Goal: Task Accomplishment & Management: Use online tool/utility

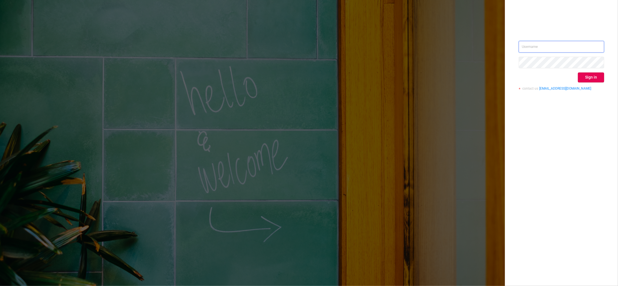
type input "[PERSON_NAME][EMAIL_ADDRESS][DOMAIN_NAME]"
click at [585, 83] on div "igor@protected.media Sign in contact us info@protected.media" at bounding box center [560, 68] width 85 height 54
click at [586, 80] on button "Sign in" at bounding box center [591, 77] width 26 height 10
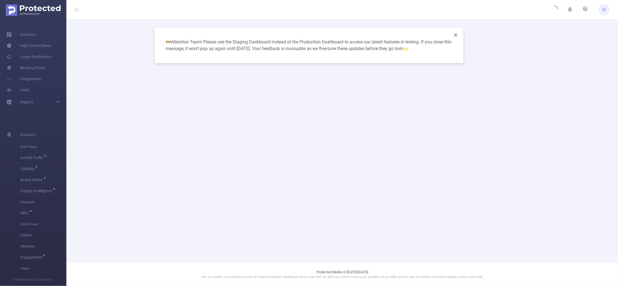
click at [457, 37] on icon "icon: close" at bounding box center [455, 35] width 4 height 4
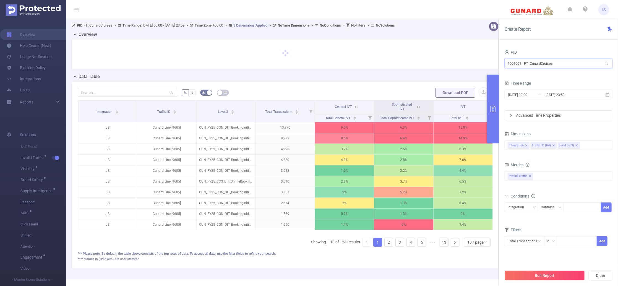
drag, startPoint x: 569, startPoint y: 61, endPoint x: 484, endPoint y: 57, distance: 84.6
click at [484, 57] on section "PID: FT_CunardCruises > Time Range: [DATE] 00:00 - [DATE] 23:59 > Time Zone: +0…" at bounding box center [341, 149] width 551 height 260
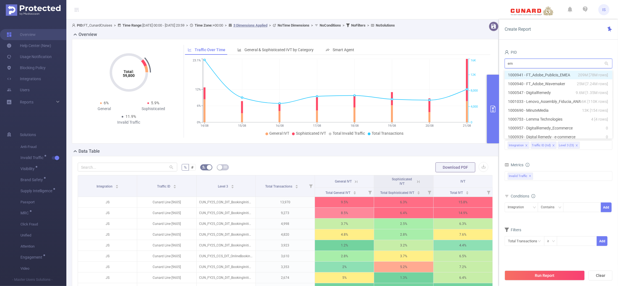
type input "eme"
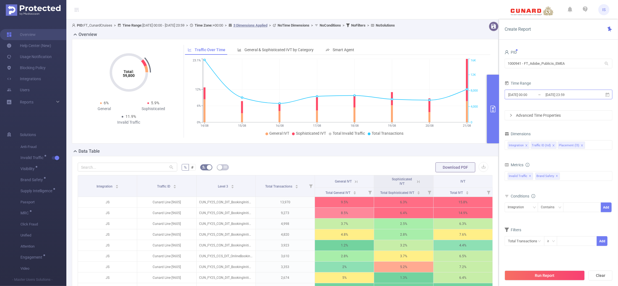
click at [556, 96] on input "[DATE] 23:59" at bounding box center [567, 94] width 45 height 7
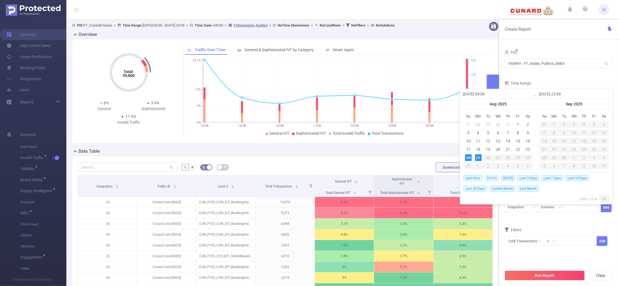
click at [492, 178] on span "[DATE]" at bounding box center [491, 178] width 14 height 6
type input "[DATE] 00:00"
type input "[DATE] 23:59"
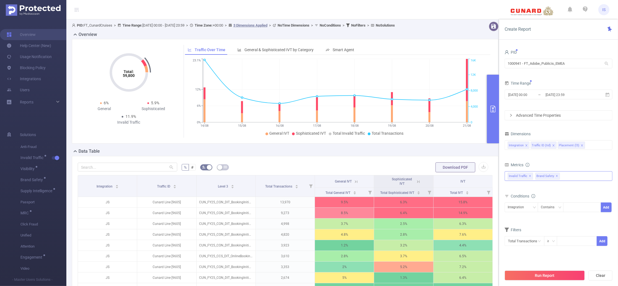
click at [557, 175] on span "Brand Safety ✕" at bounding box center [547, 175] width 25 height 7
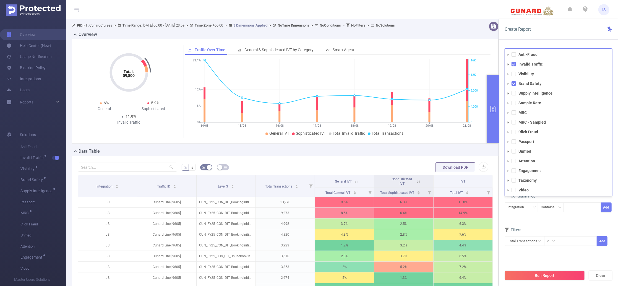
click at [554, 224] on form "Dimensions Integration Traffic ID (tid) Placement (l3) Metrics total Total Gene…" at bounding box center [558, 191] width 108 height 123
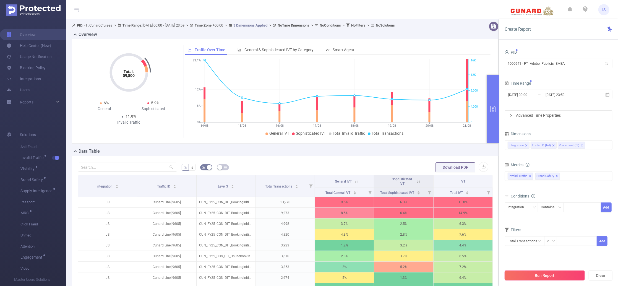
click at [556, 276] on button "Run Report" at bounding box center [544, 275] width 80 height 10
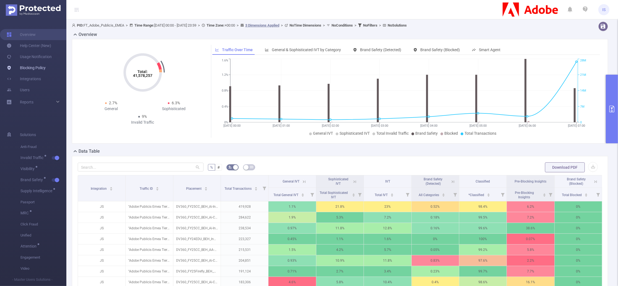
click at [36, 67] on link "Blocking Policy" at bounding box center [26, 67] width 39 height 11
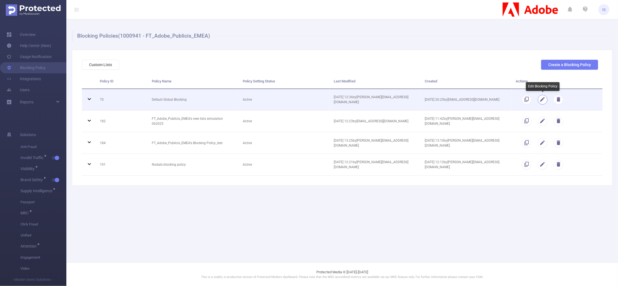
click at [539, 101] on button "button" at bounding box center [543, 100] width 10 height 10
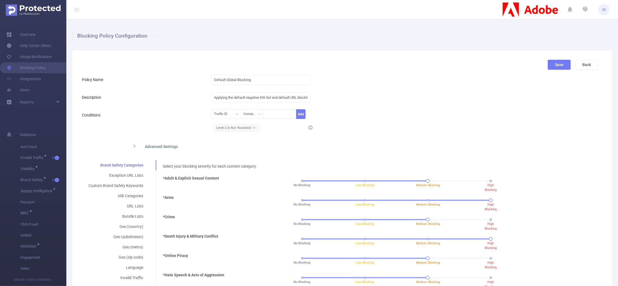
click at [585, 70] on div "Back" at bounding box center [586, 67] width 27 height 14
click at [585, 68] on button "Back" at bounding box center [586, 65] width 23 height 10
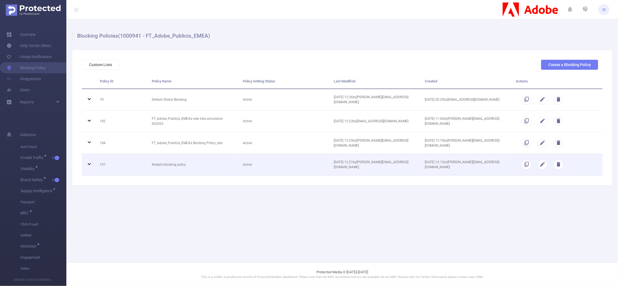
click at [87, 164] on icon at bounding box center [89, 164] width 7 height 7
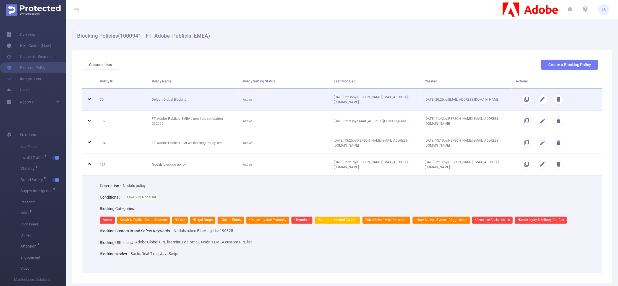
click at [90, 100] on icon at bounding box center [89, 99] width 7 height 7
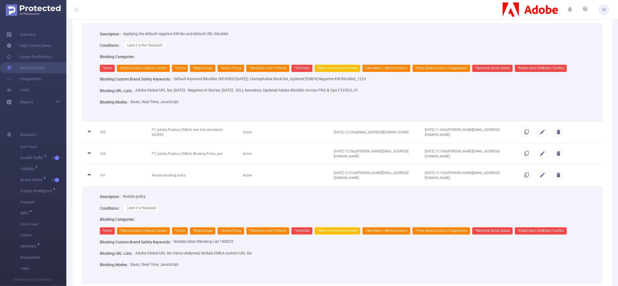
scroll to position [74, 0]
